Goal: Transaction & Acquisition: Purchase product/service

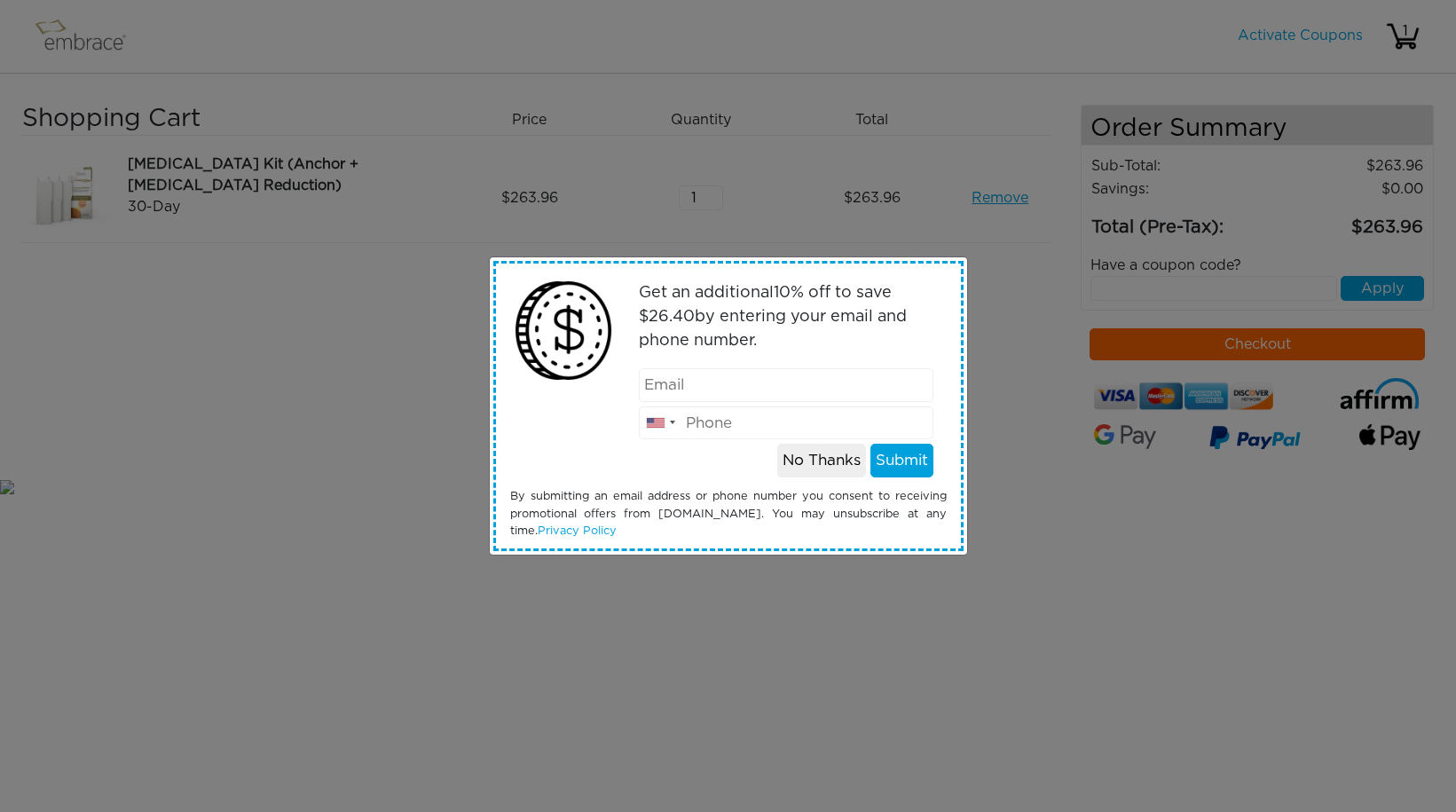
type input "lazytexas@gmail.com"
type input "9174548944"
click at [891, 467] on button "Submit" at bounding box center [902, 460] width 63 height 34
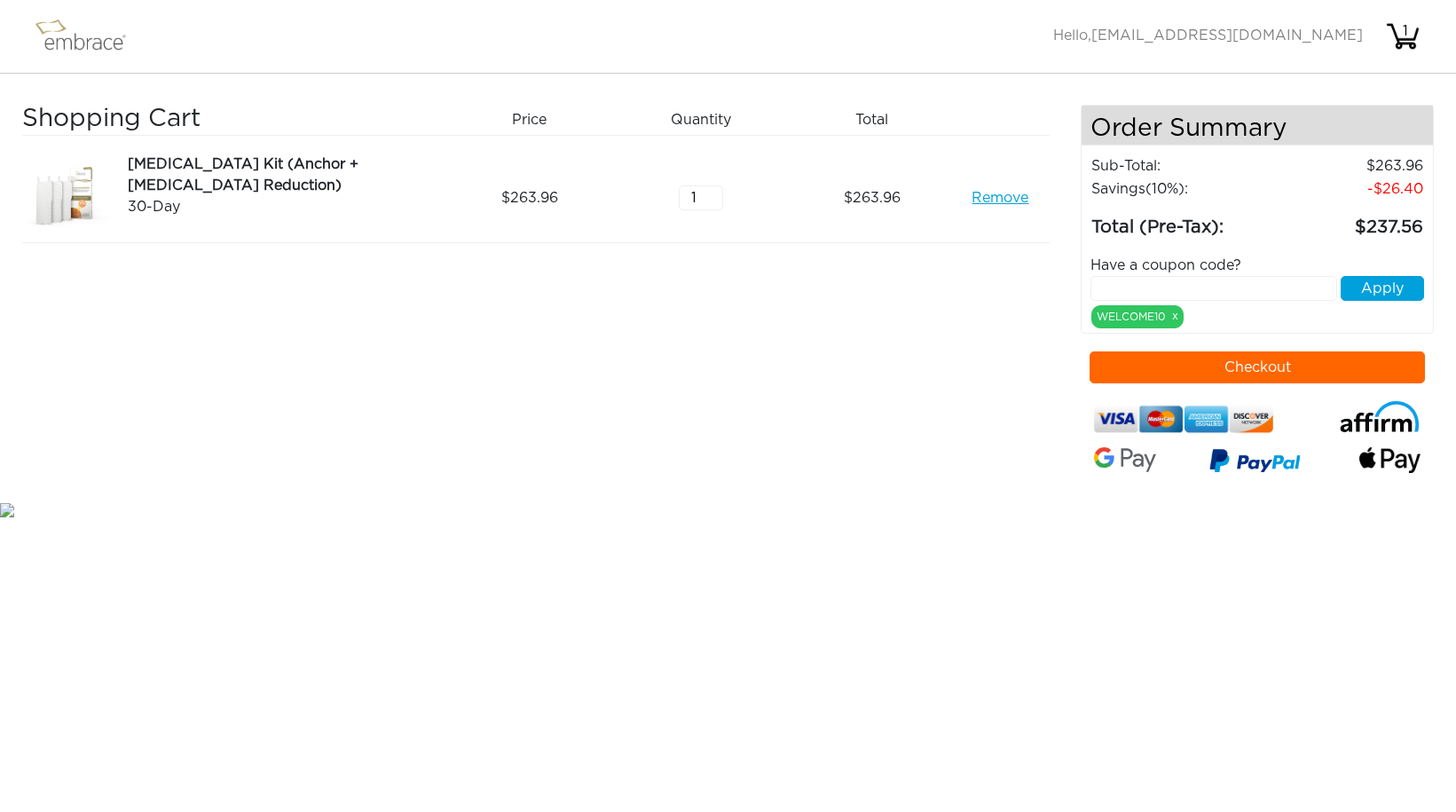
click at [1257, 377] on button "Checkout" at bounding box center [1257, 367] width 335 height 32
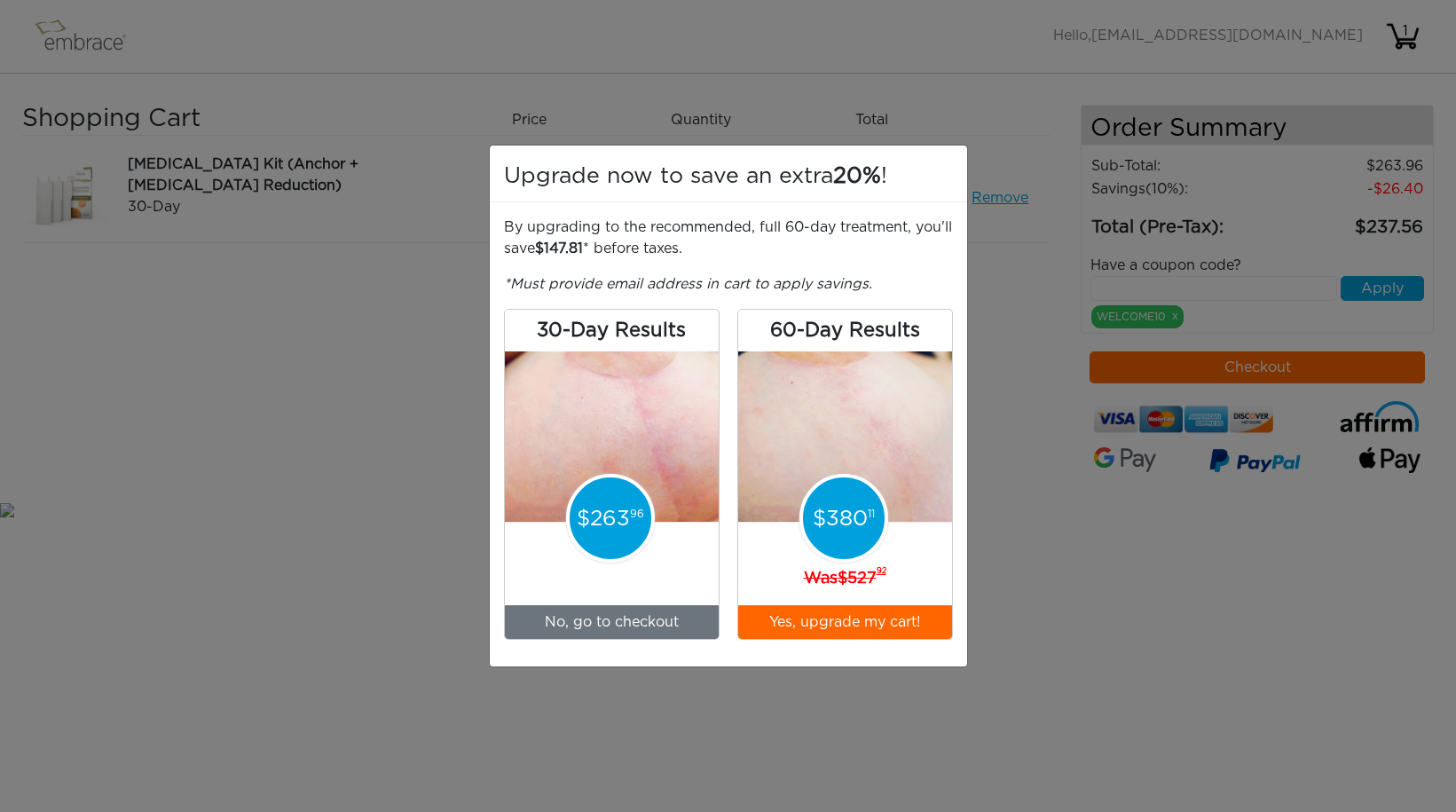
click at [608, 533] on p "263 96" at bounding box center [610, 517] width 82 height 82
click at [608, 626] on link "No, go to checkout" at bounding box center [611, 622] width 214 height 34
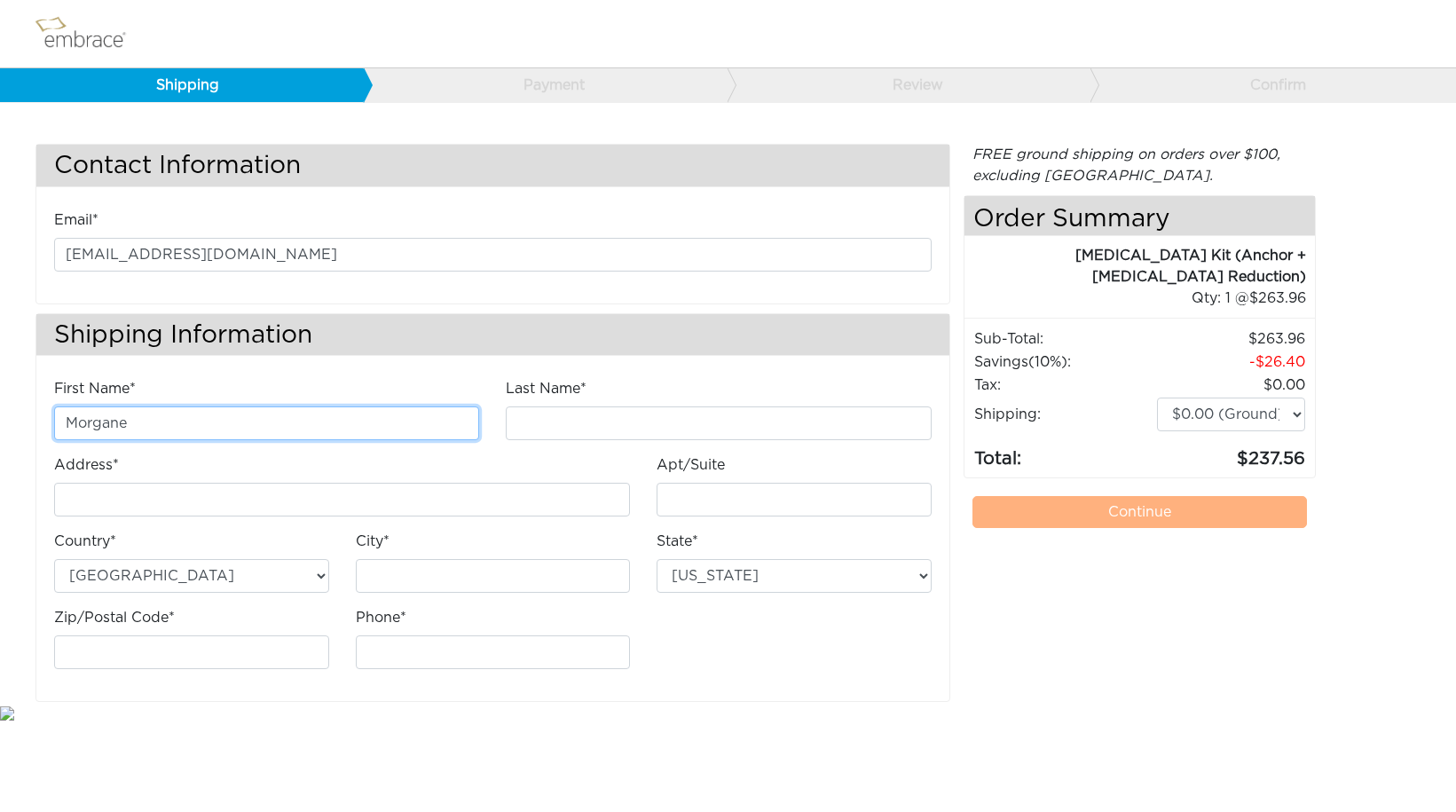
type input "Morgane"
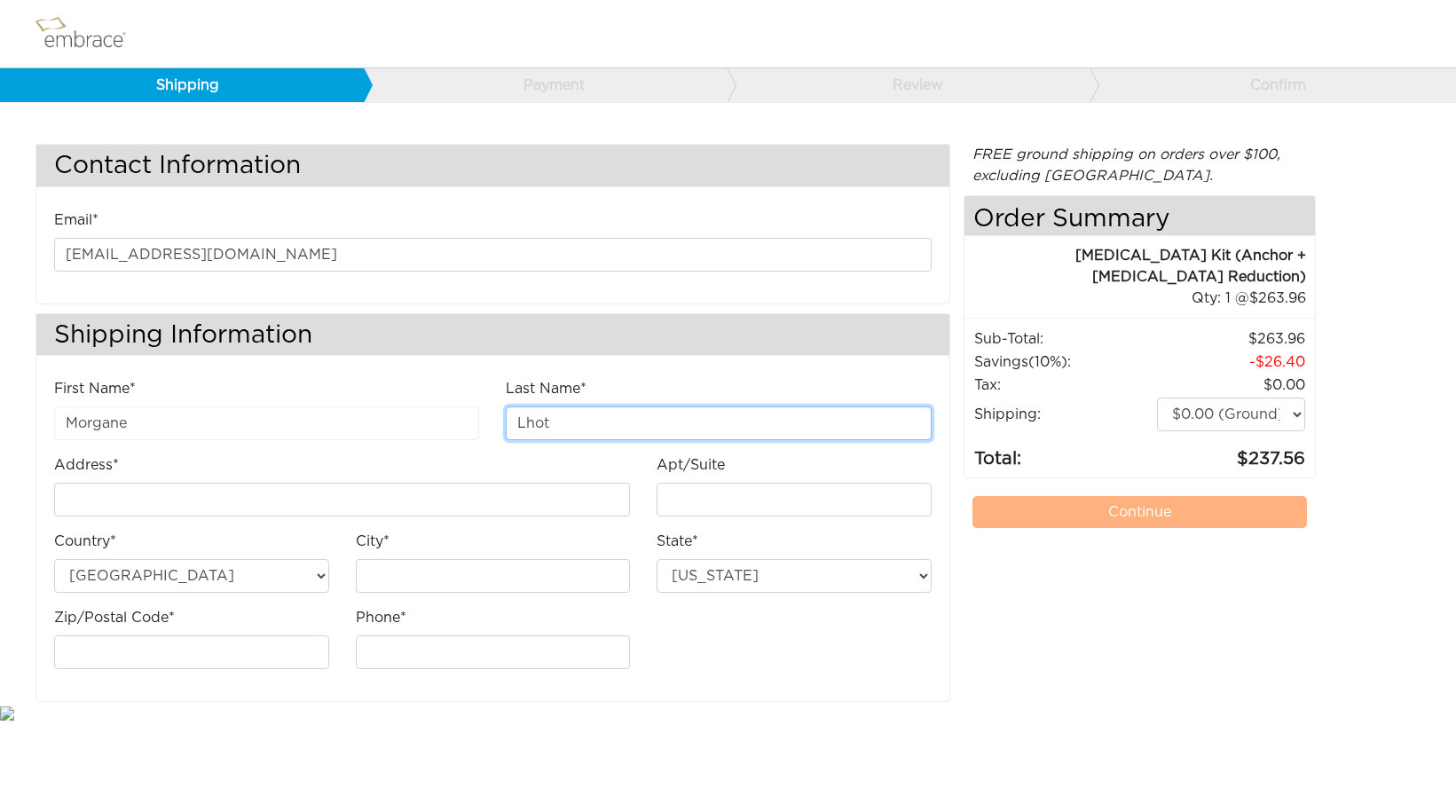
type input "Lhote"
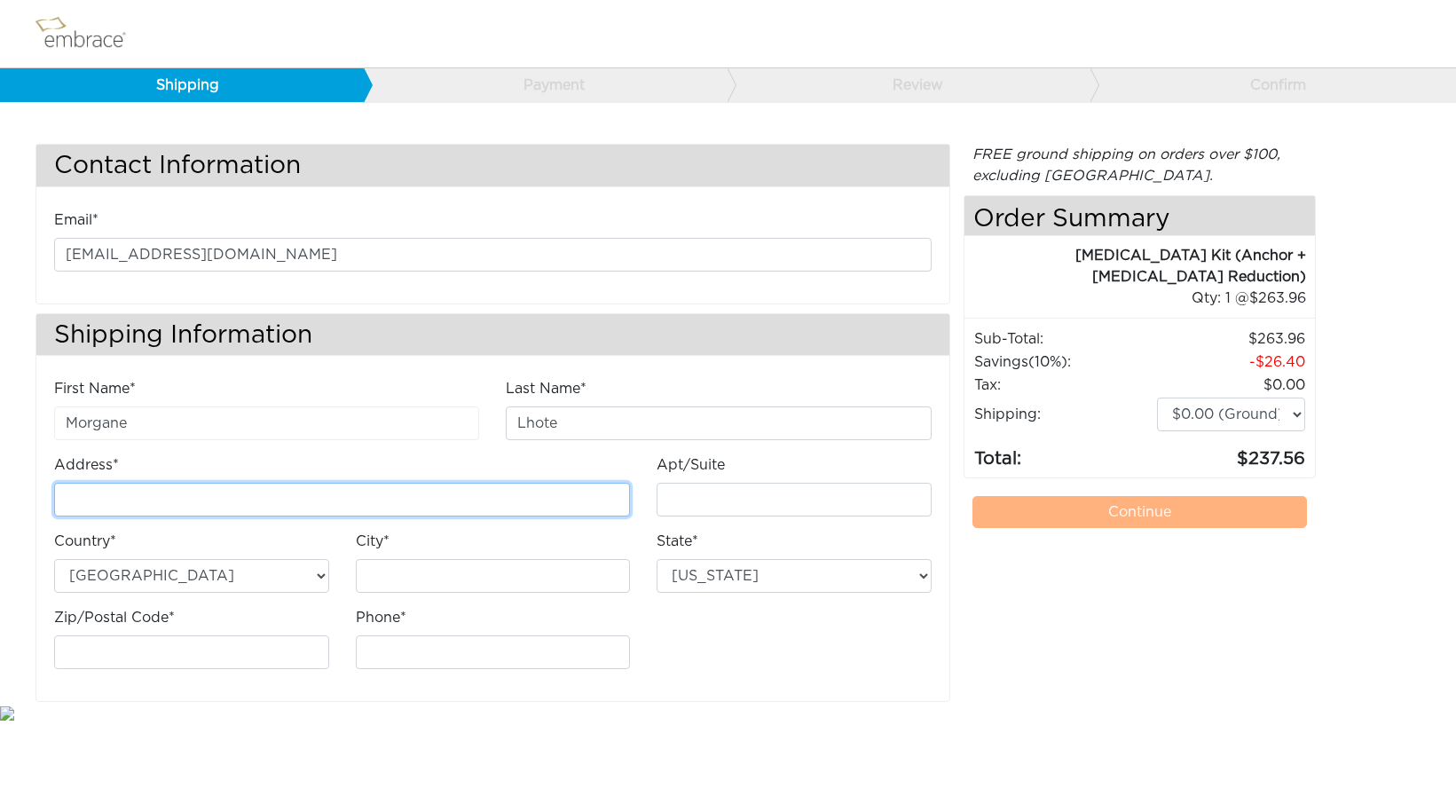
type input "[STREET_ADDRESS]"
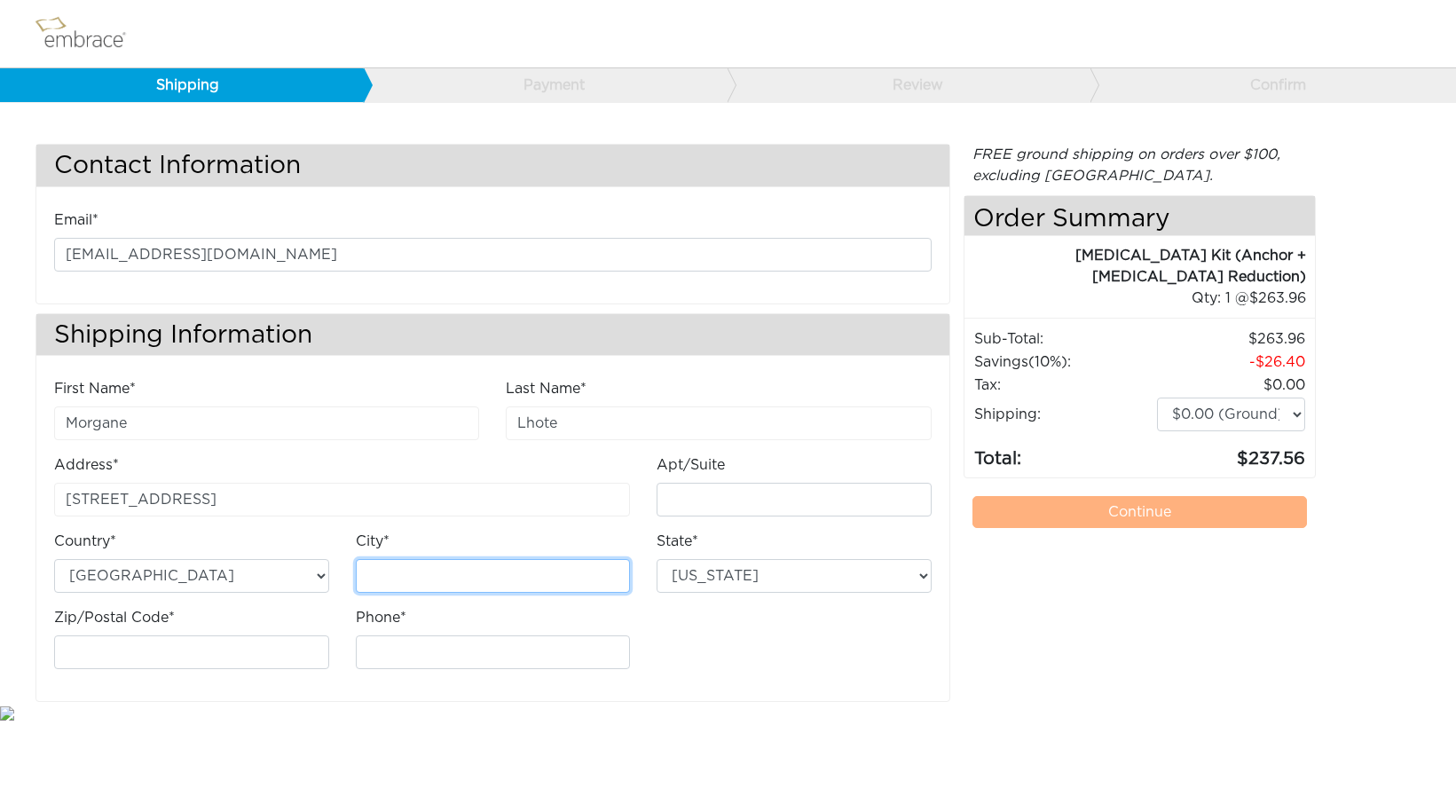
type input "Los Angeles"
select select "CA"
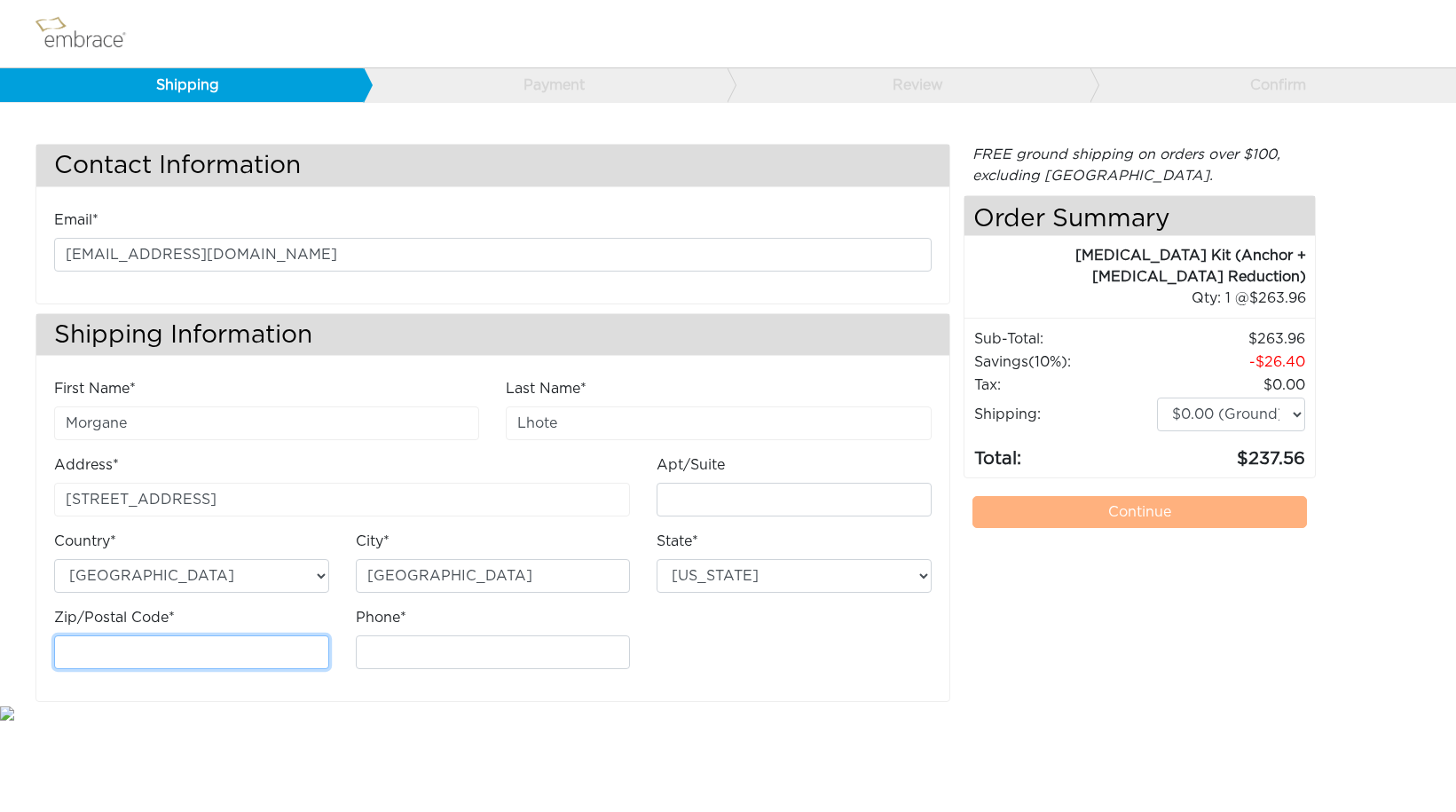
type input "90012"
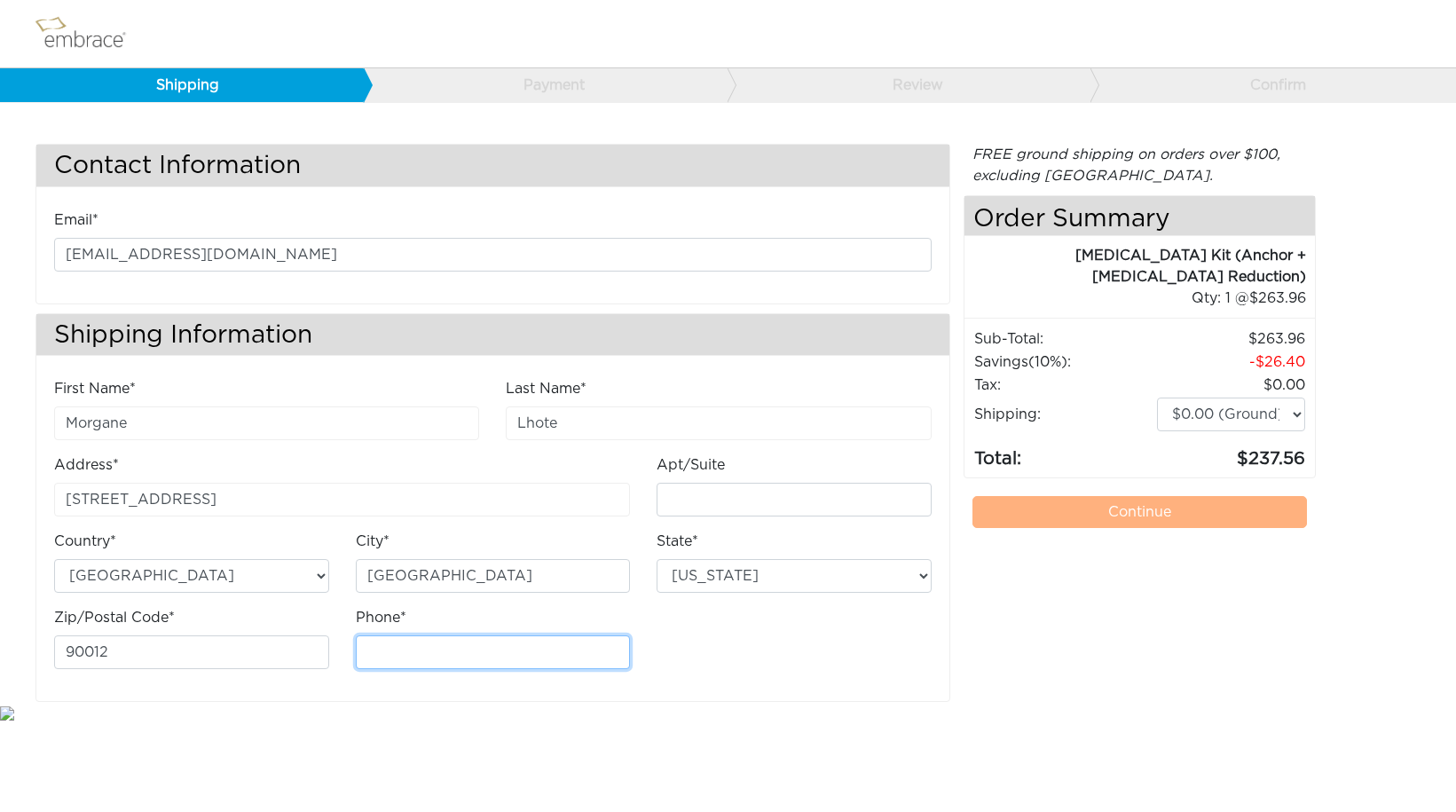
type input "9174548944"
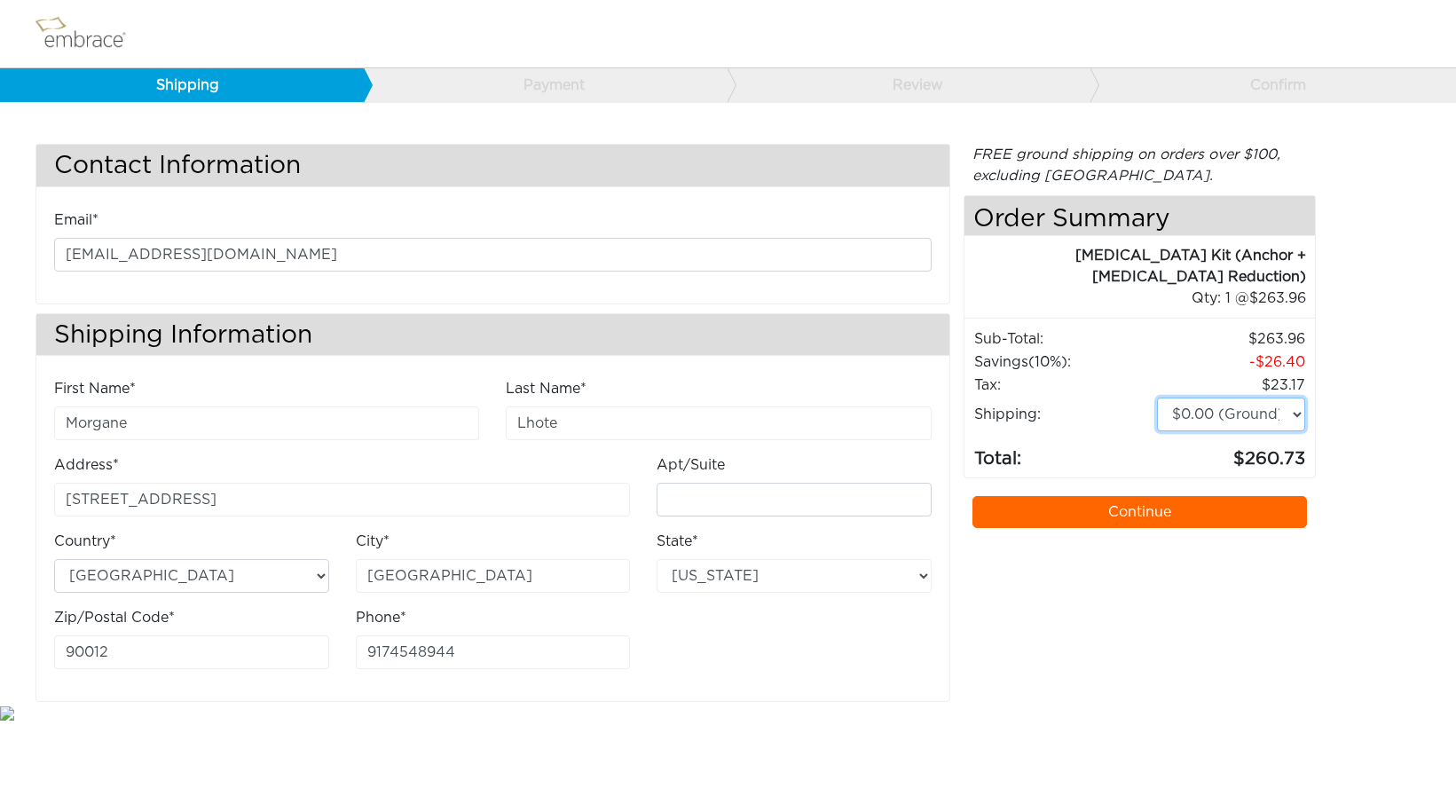
select select "4"
click at [1209, 511] on link "Continue" at bounding box center [1140, 511] width 335 height 32
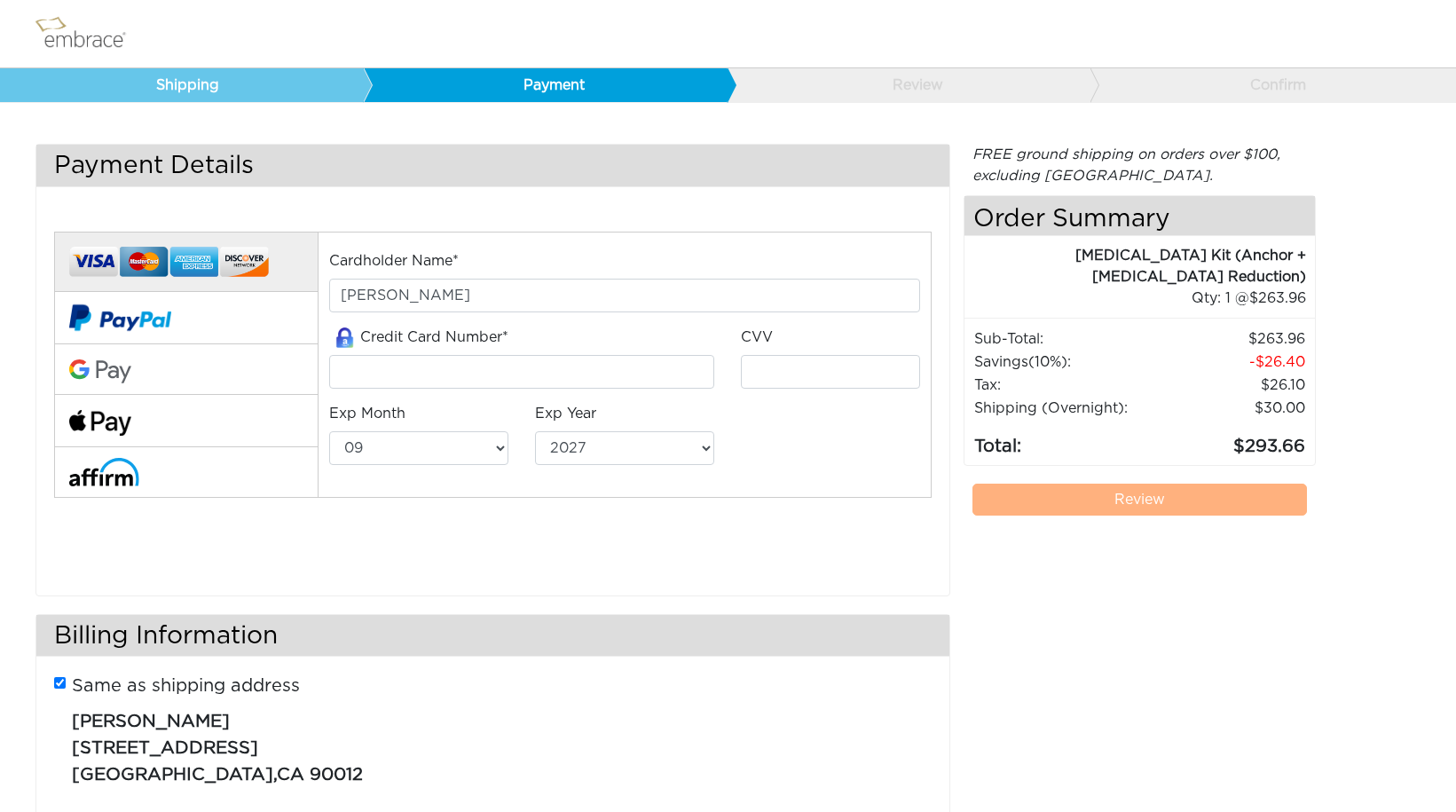
select select "9"
select select "2027"
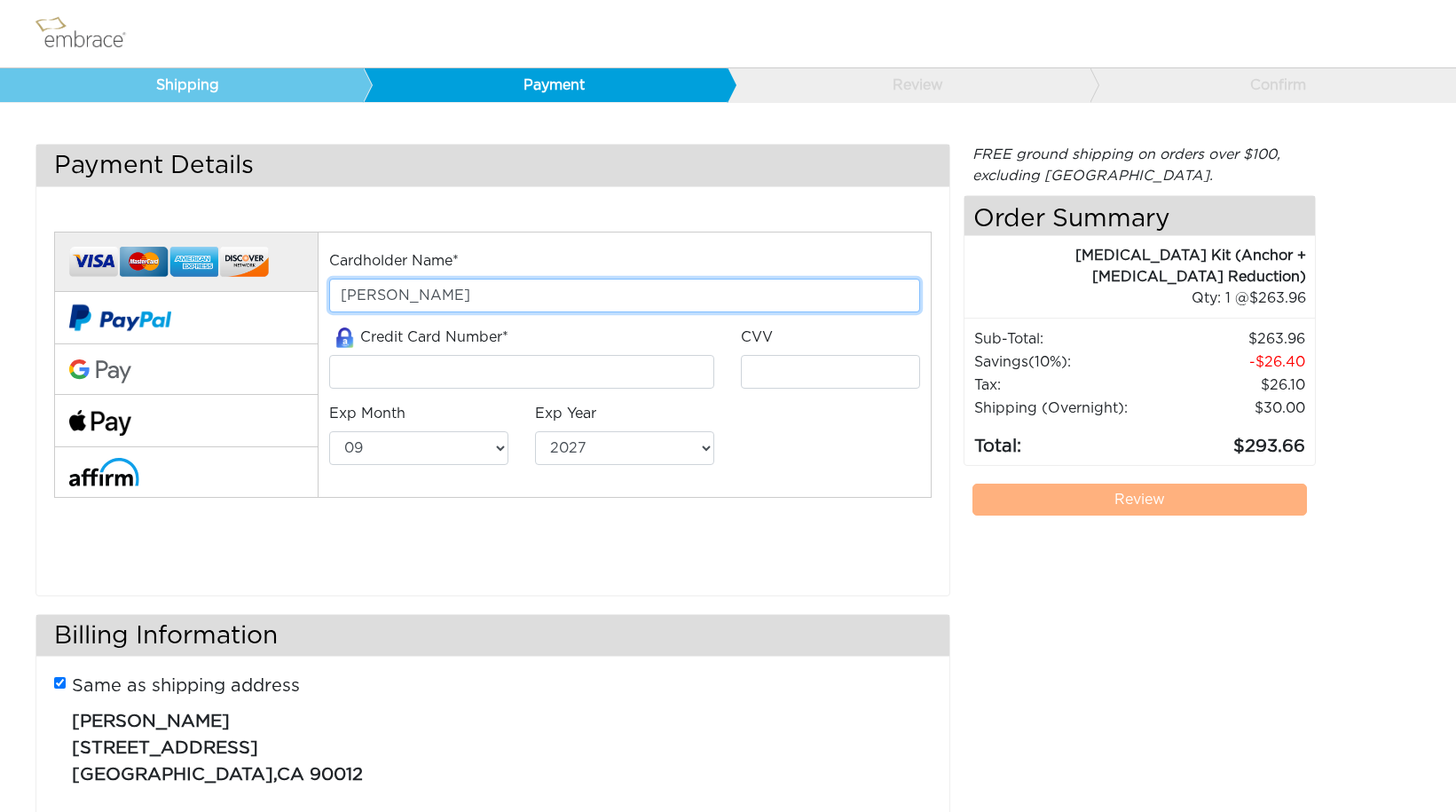
click at [438, 284] on input "[PERSON_NAME]" at bounding box center [624, 296] width 590 height 34
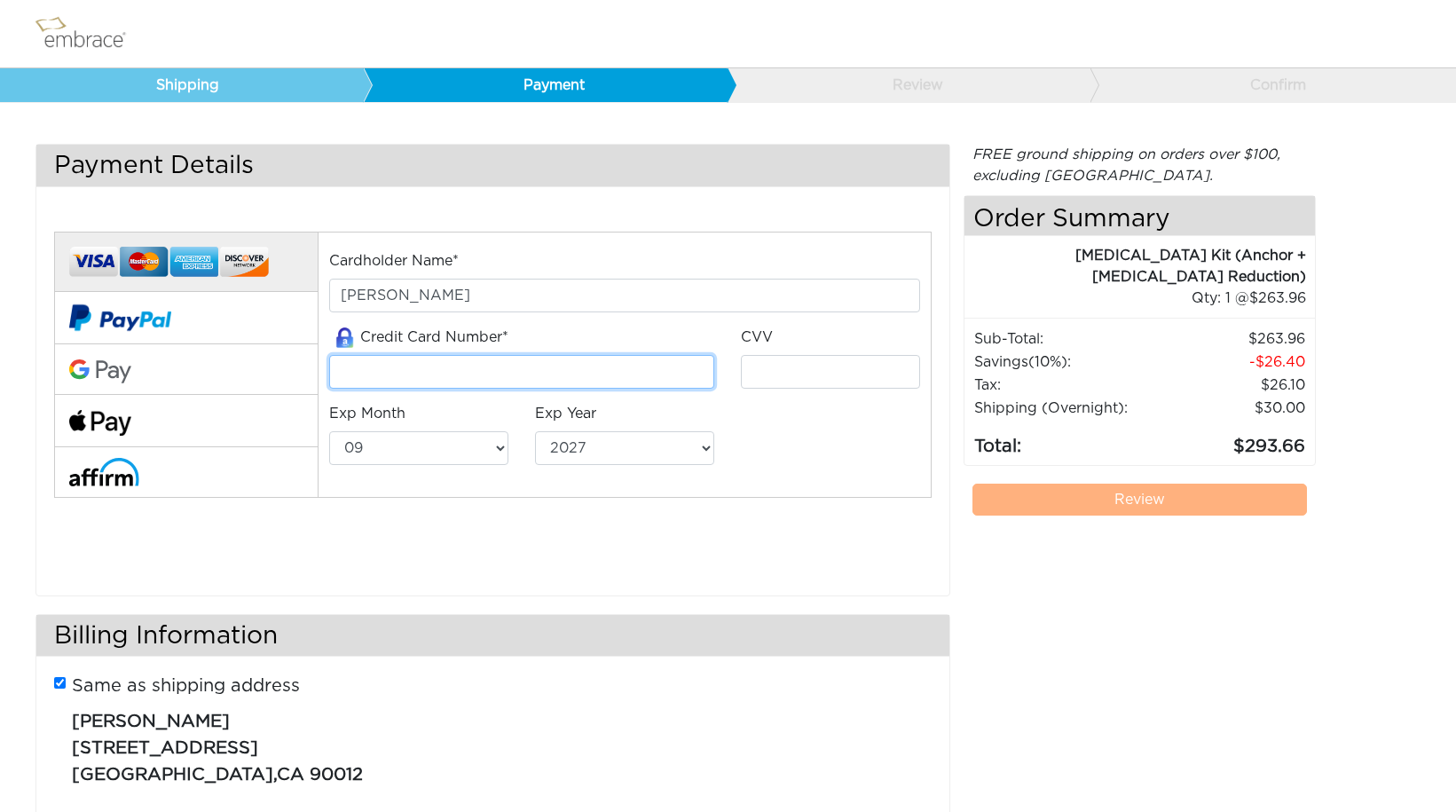
type input "6011410320372811"
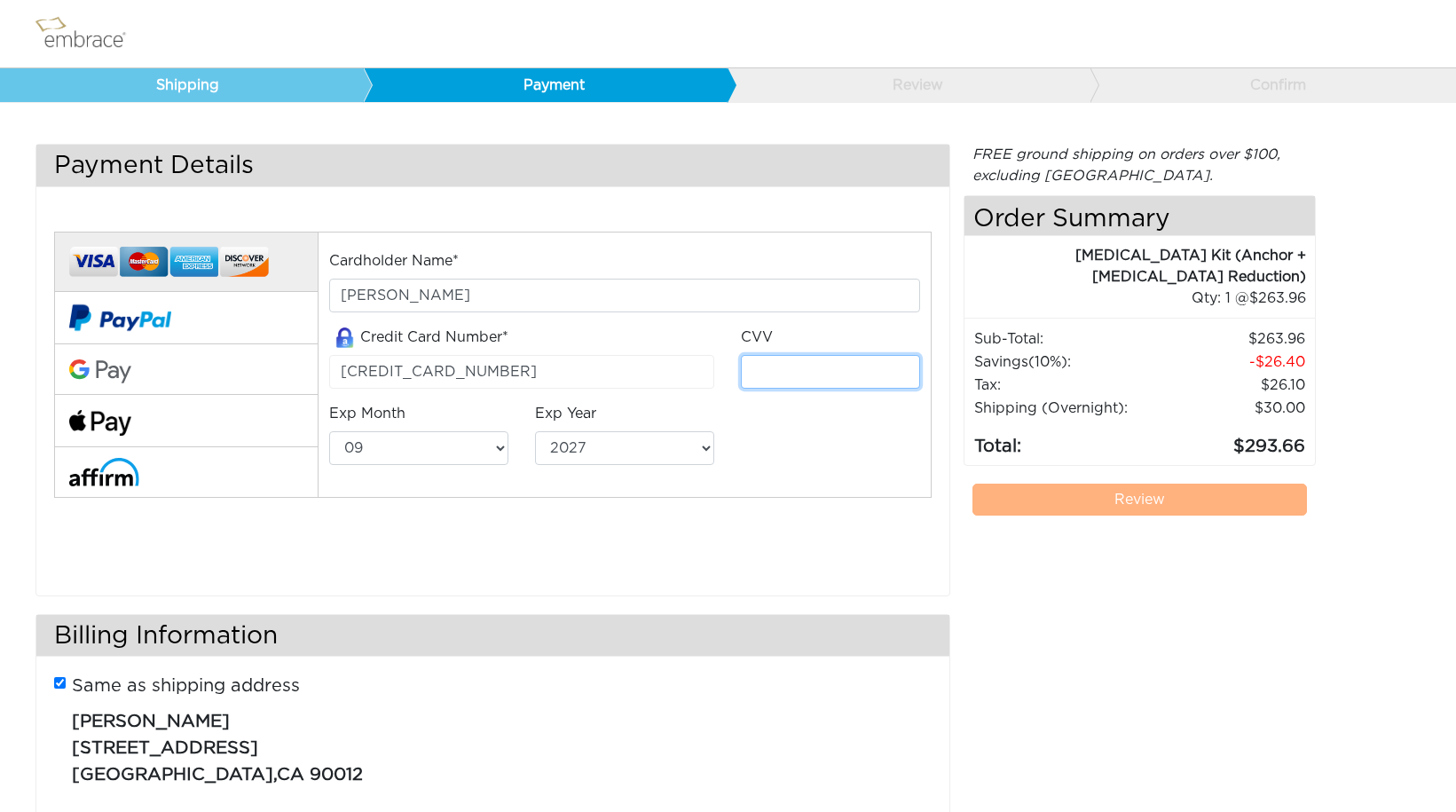
type input "239"
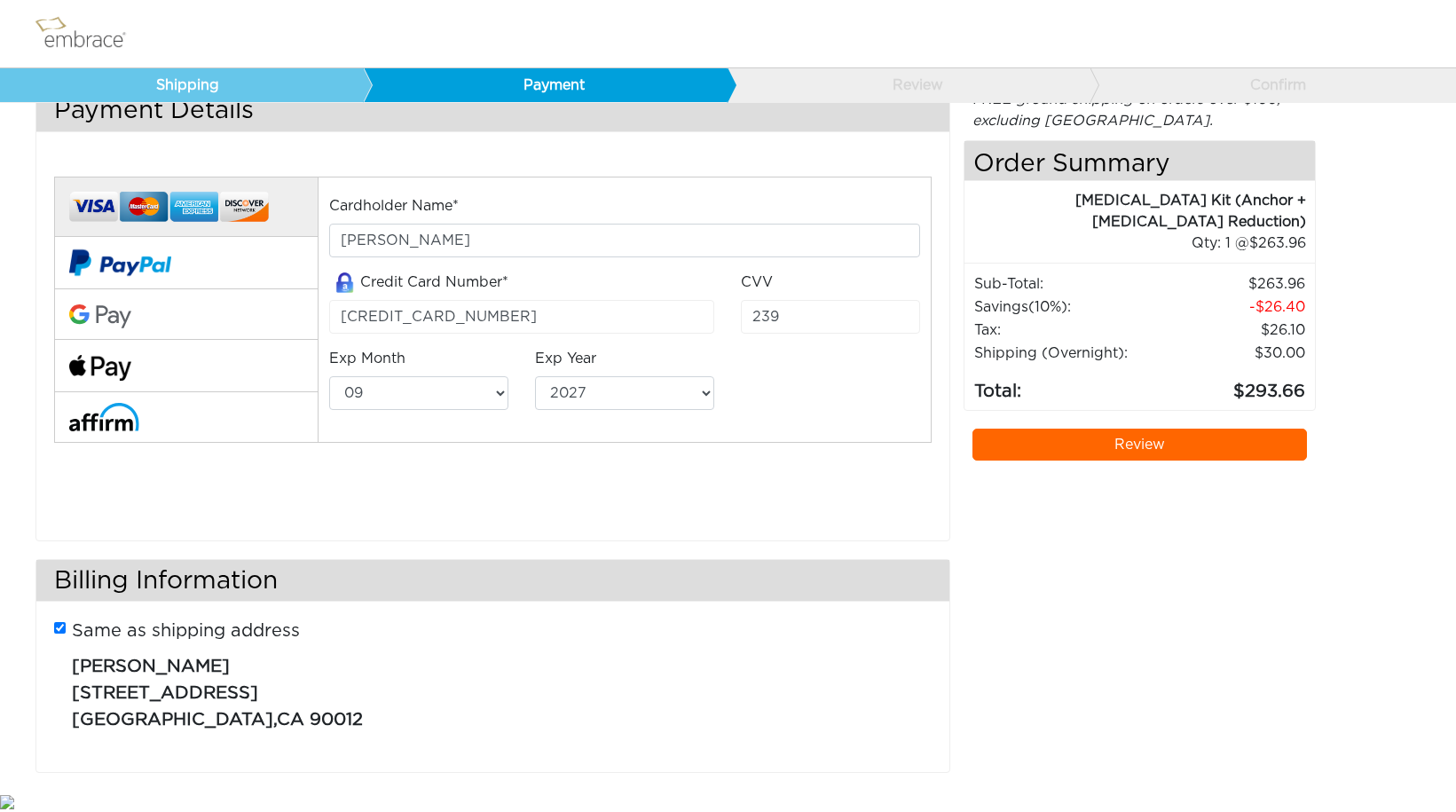
scroll to position [54, 0]
click at [1175, 452] on link "Review" at bounding box center [1140, 445] width 335 height 32
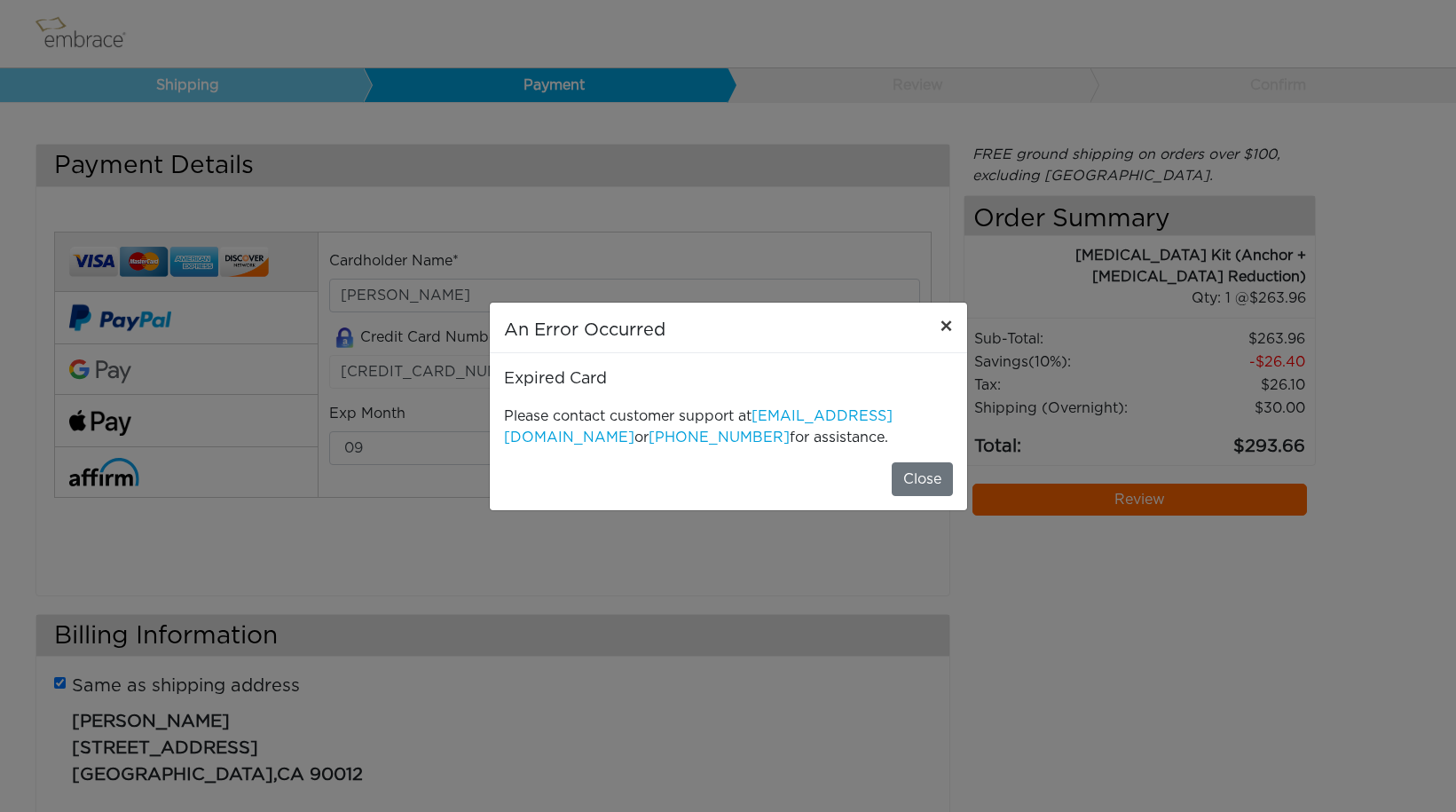
click at [942, 324] on span "×" at bounding box center [946, 327] width 14 height 22
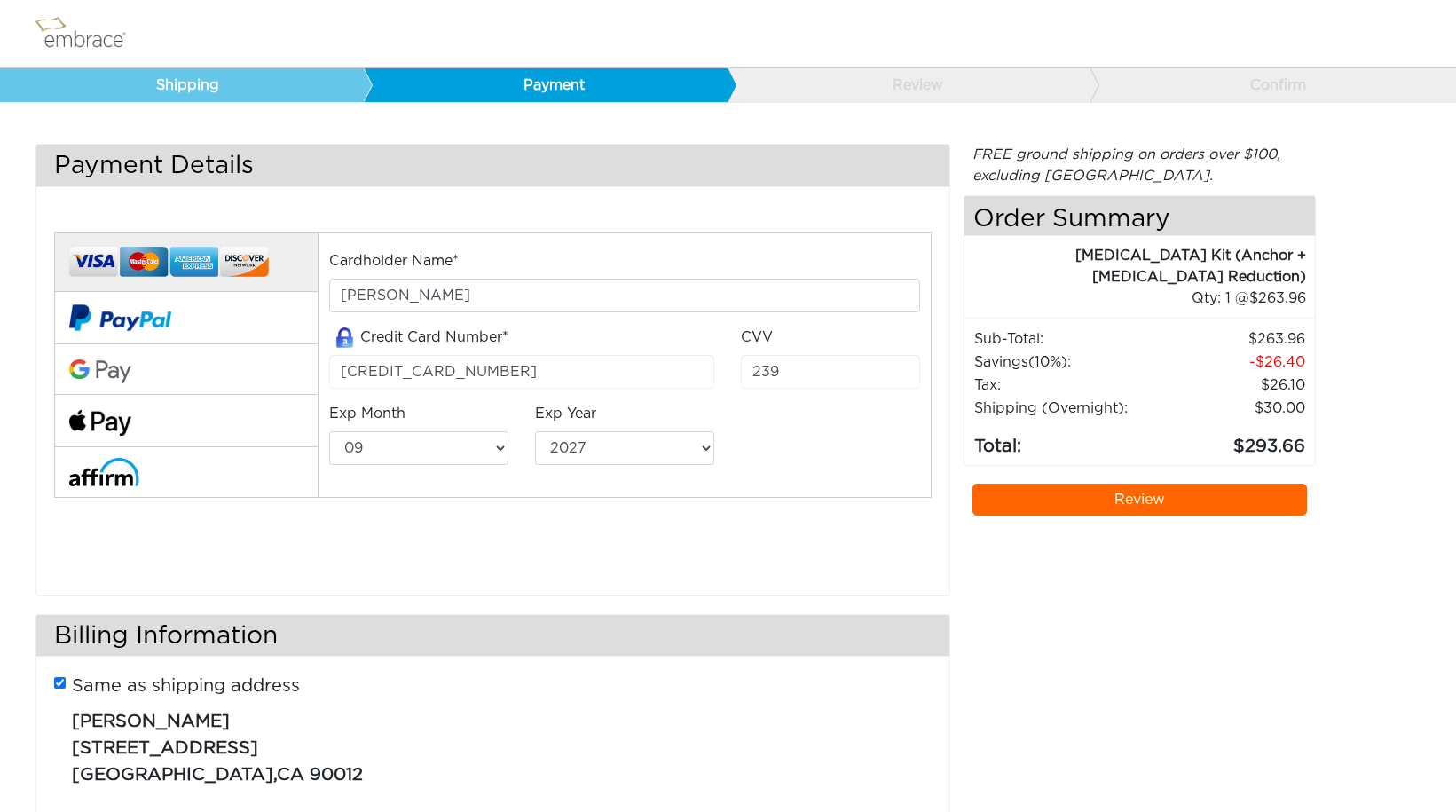
click at [683, 584] on div "Full Payment Split Payment* *At the time of purchase, embrace® will bill your c…" at bounding box center [493, 402] width 913 height 386
select select "3"
select select "2029"
click at [1090, 505] on link "Review" at bounding box center [1140, 500] width 335 height 32
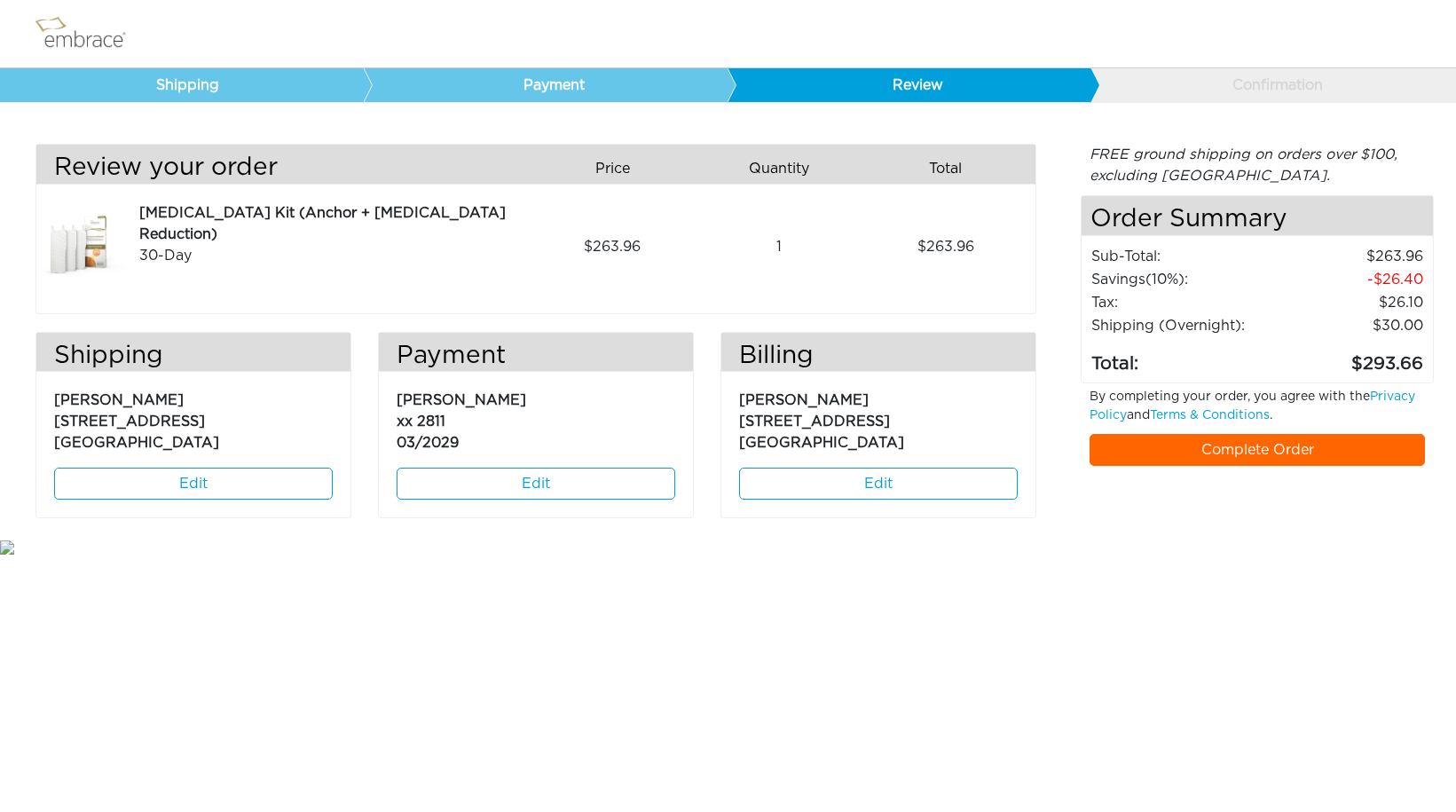
click at [1202, 458] on link "Complete Order" at bounding box center [1257, 449] width 335 height 32
